Goal: Transaction & Acquisition: Purchase product/service

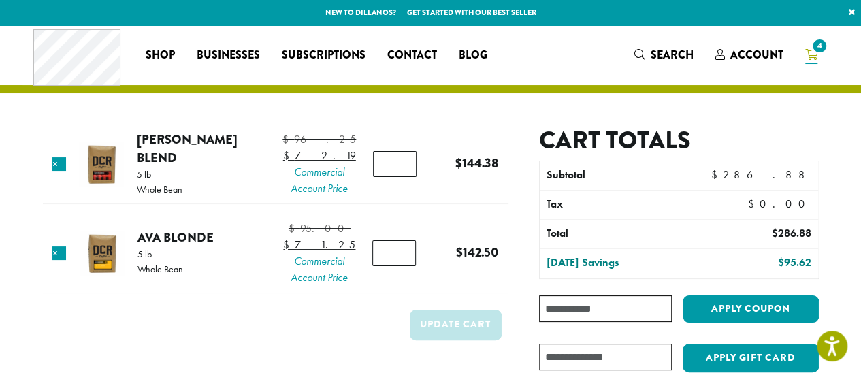
click at [814, 58] on icon "4" at bounding box center [811, 54] width 12 height 11
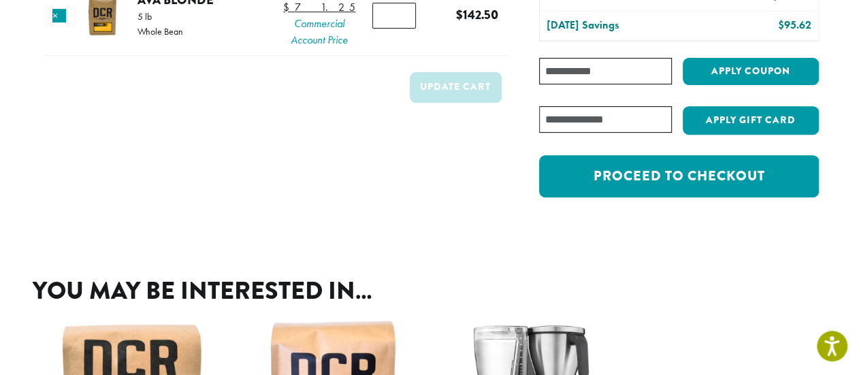
scroll to position [242, 0]
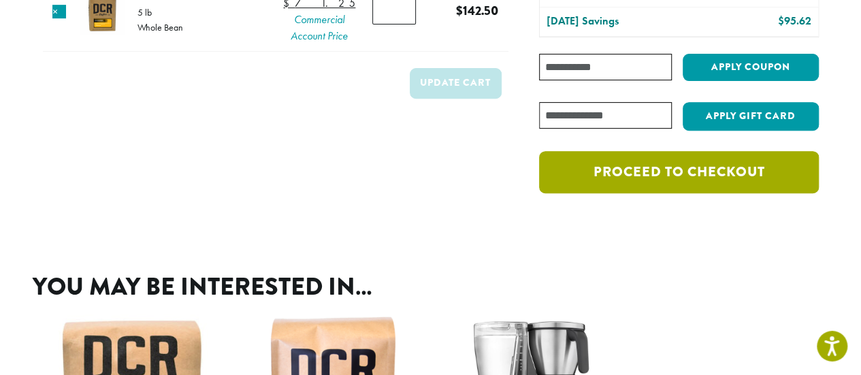
click at [666, 173] on link "Proceed to checkout" at bounding box center [678, 172] width 279 height 42
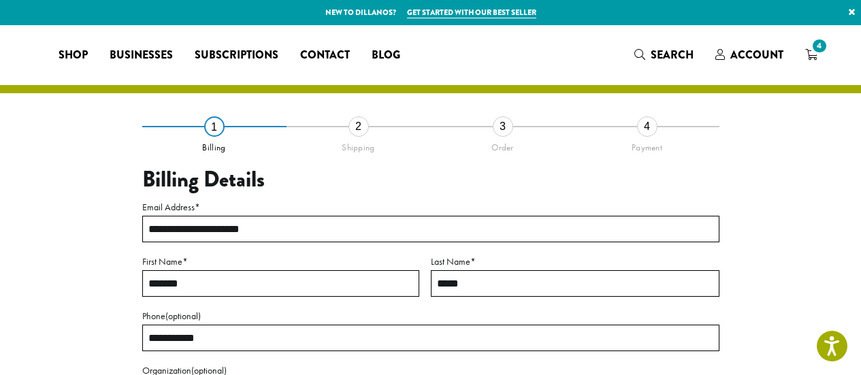
select select "**"
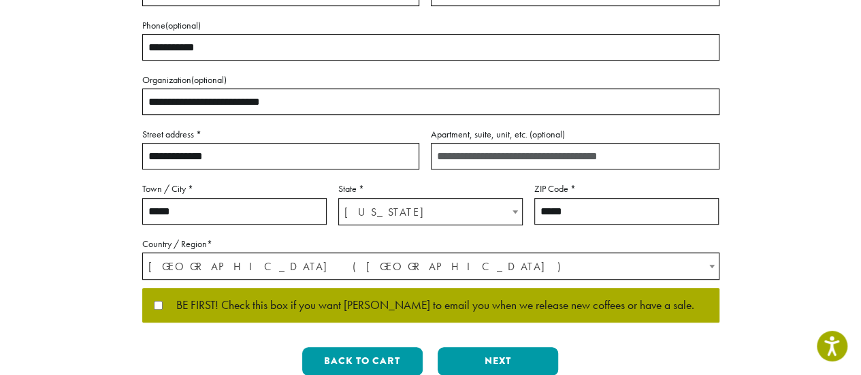
scroll to position [291, 0]
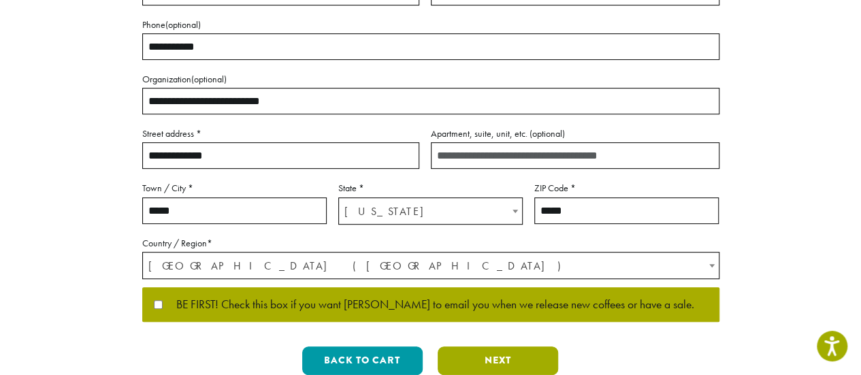
click at [522, 361] on button "Next" at bounding box center [497, 360] width 120 height 29
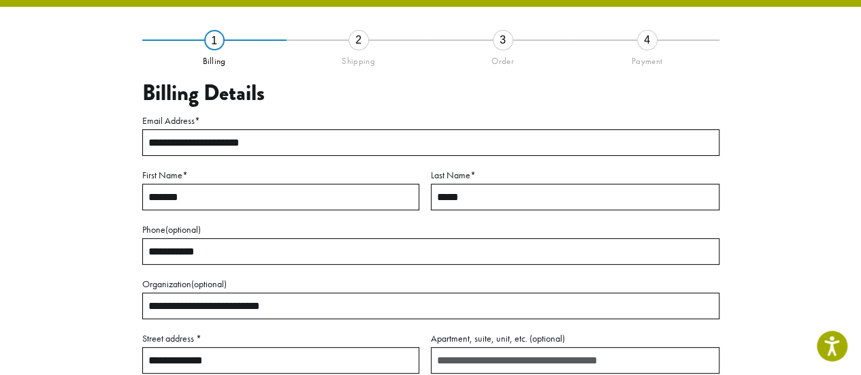
scroll to position [78, 0]
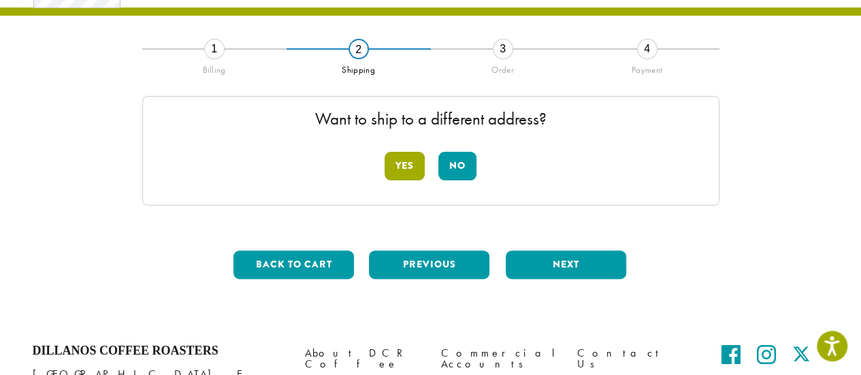
click at [402, 159] on button "Yes" at bounding box center [404, 166] width 40 height 29
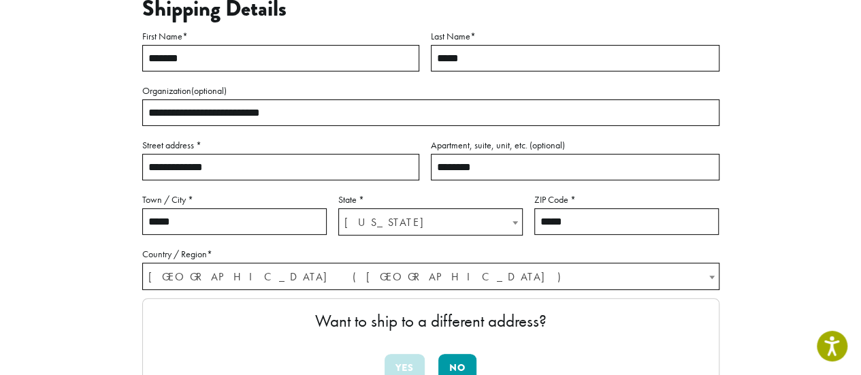
scroll to position [188, 0]
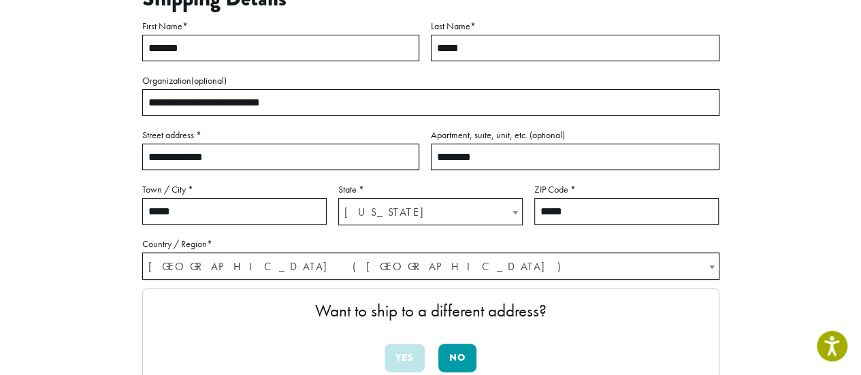
click at [223, 165] on input "**********" at bounding box center [280, 157] width 277 height 27
drag, startPoint x: 238, startPoint y: 156, endPoint x: 104, endPoint y: 159, distance: 134.1
click at [104, 159] on div "**********" at bounding box center [431, 210] width 776 height 544
type input "**********"
click at [836, 227] on div "**********" at bounding box center [430, 176] width 816 height 678
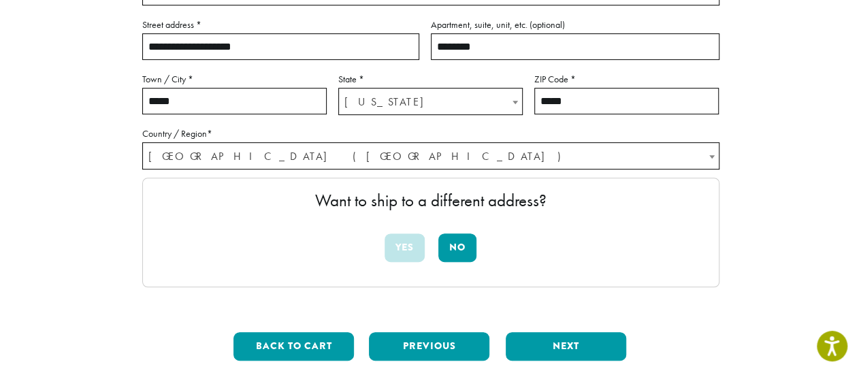
scroll to position [349, 0]
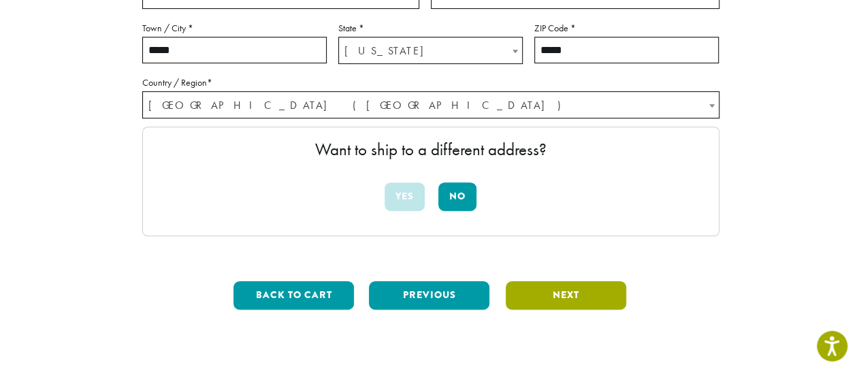
click at [589, 293] on button "Next" at bounding box center [565, 295] width 120 height 29
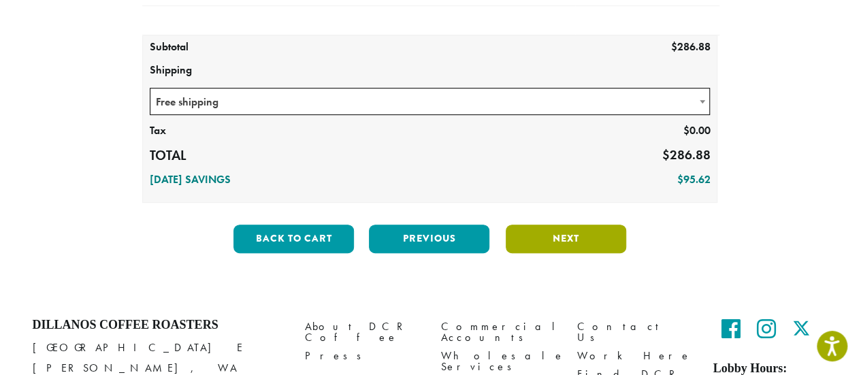
scroll to position [283, 0]
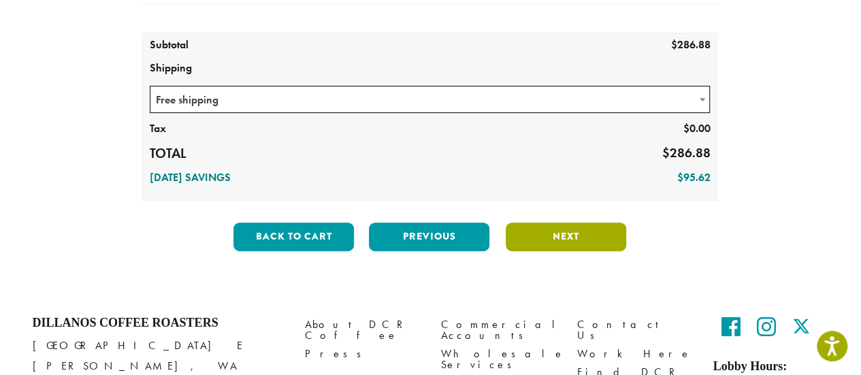
click at [582, 233] on button "Next" at bounding box center [565, 236] width 120 height 29
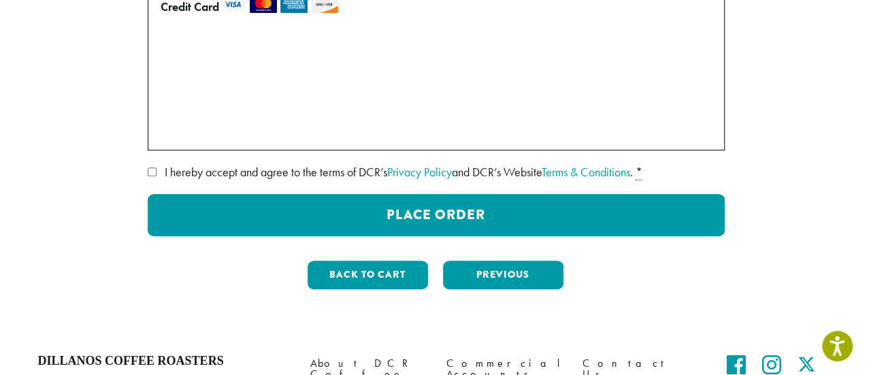
scroll to position [252, 0]
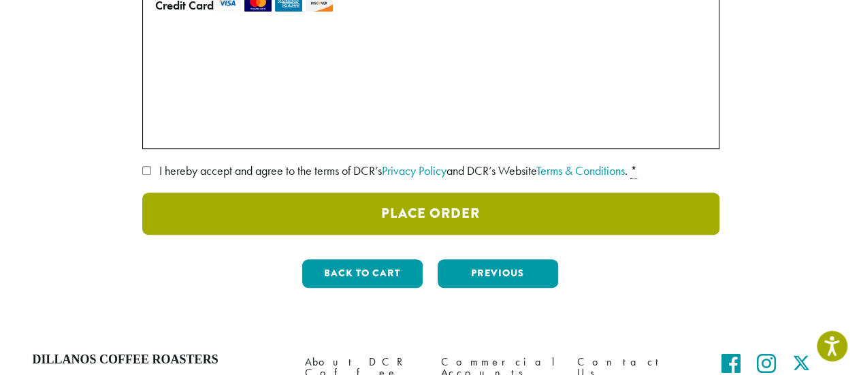
click at [329, 209] on button "Place Order" at bounding box center [430, 214] width 577 height 42
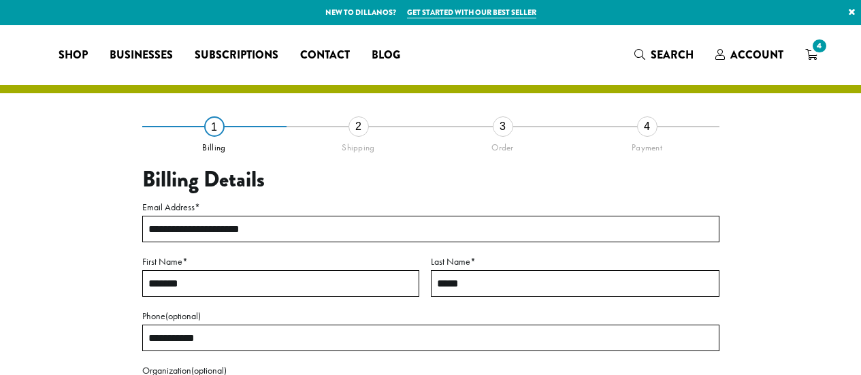
select select "**"
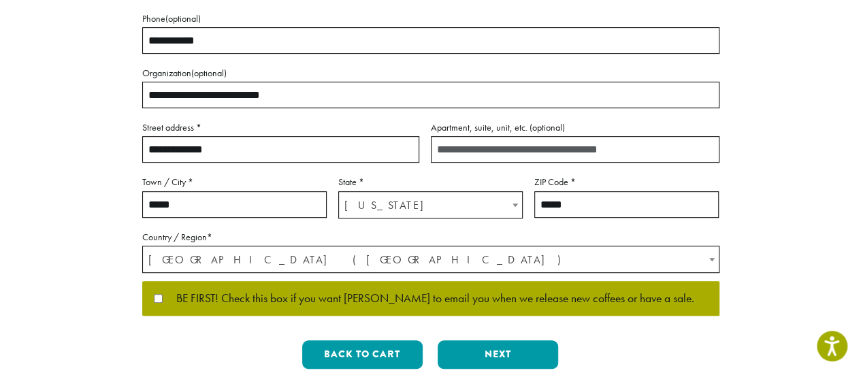
scroll to position [299, 0]
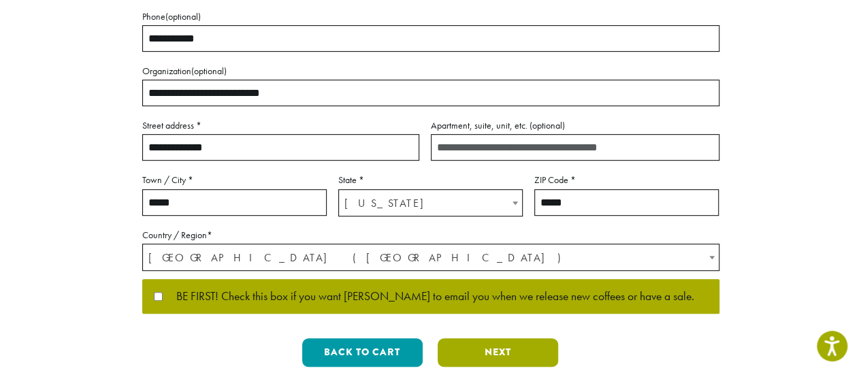
click at [501, 354] on button "Next" at bounding box center [497, 352] width 120 height 29
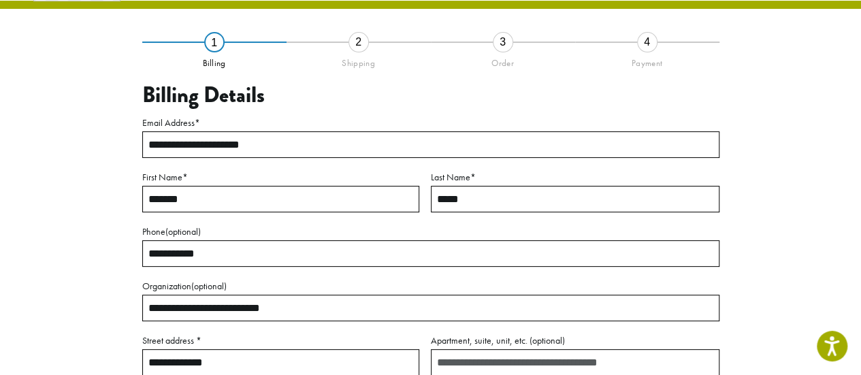
scroll to position [78, 0]
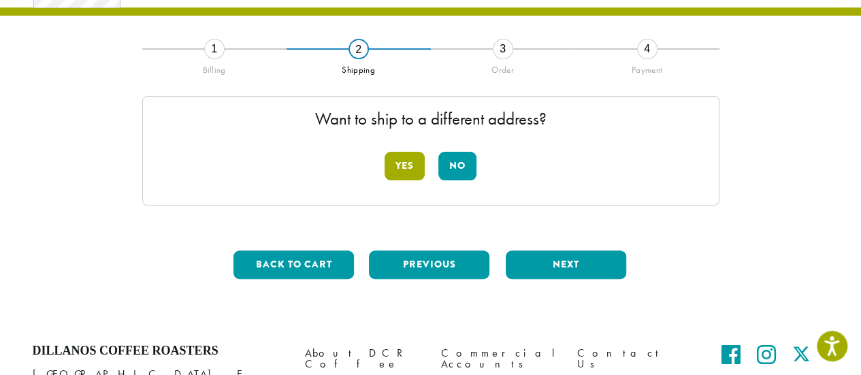
click at [397, 159] on button "Yes" at bounding box center [404, 166] width 40 height 29
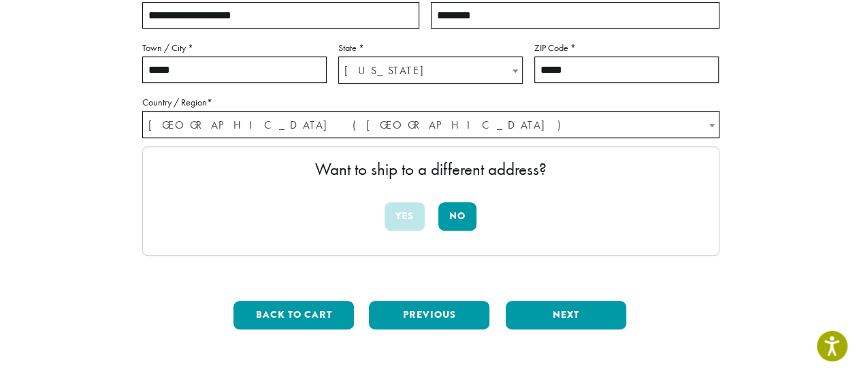
scroll to position [334, 0]
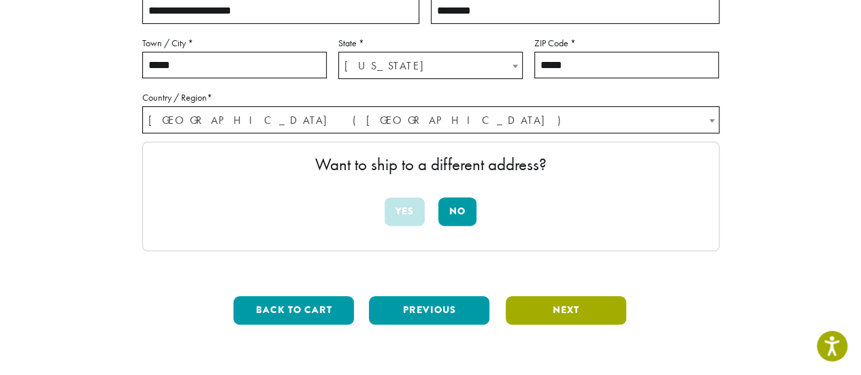
click at [574, 306] on button "Next" at bounding box center [565, 310] width 120 height 29
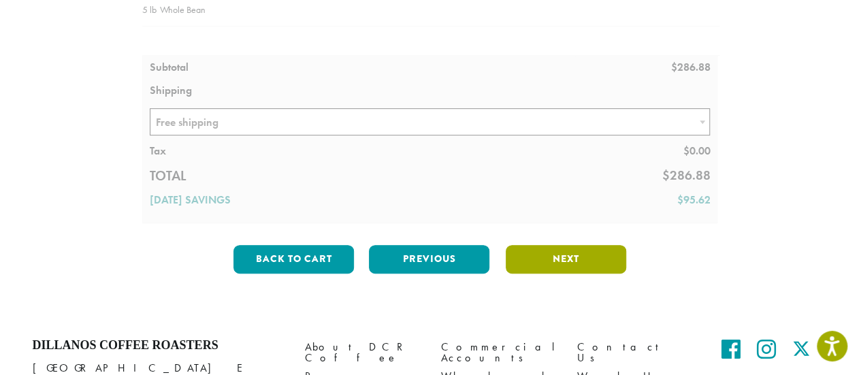
scroll to position [314, 0]
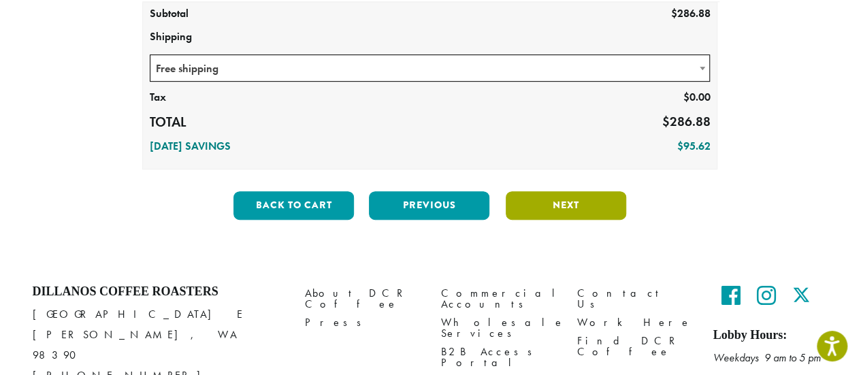
click at [569, 203] on button "Next" at bounding box center [565, 205] width 120 height 29
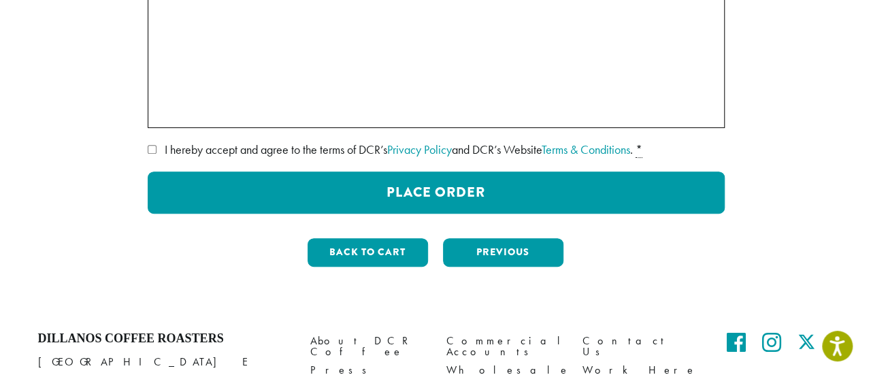
scroll to position [275, 0]
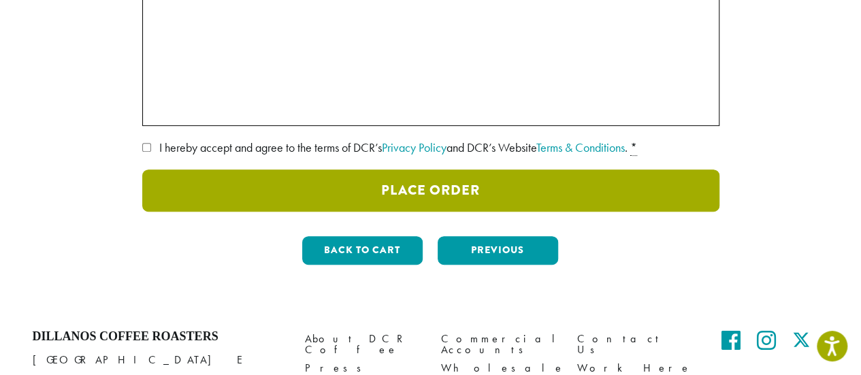
click at [377, 193] on button "Place Order" at bounding box center [430, 190] width 577 height 42
